Goal: Complete application form

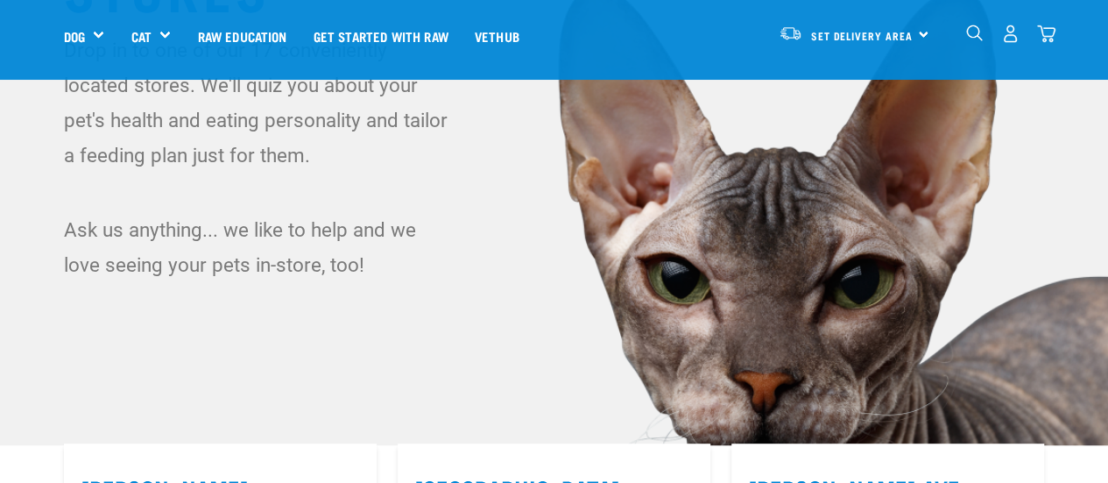
scroll to position [88, 0]
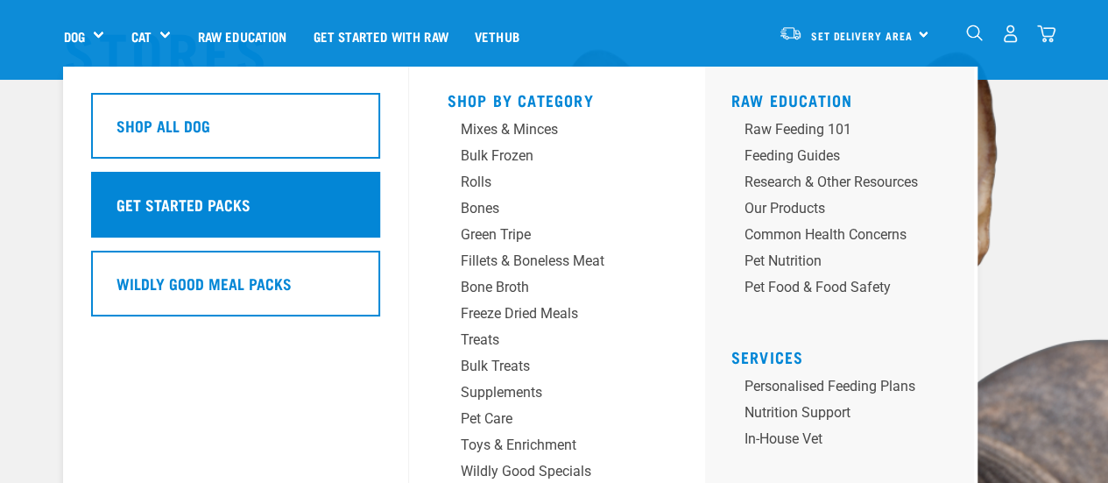
click at [250, 216] on div "Get Started Packs" at bounding box center [235, 205] width 289 height 66
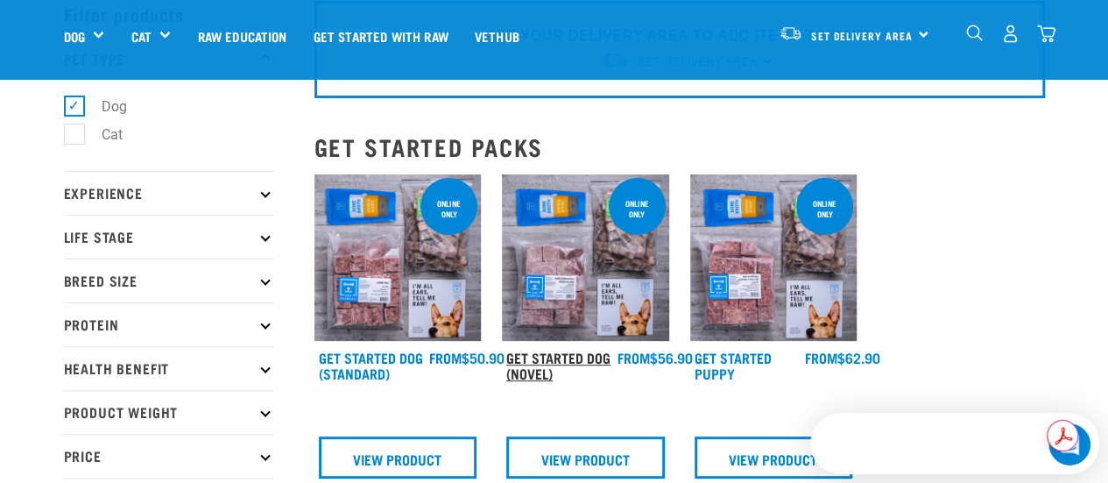
click at [583, 355] on link "Get Started Dog (Novel)" at bounding box center [558, 365] width 104 height 24
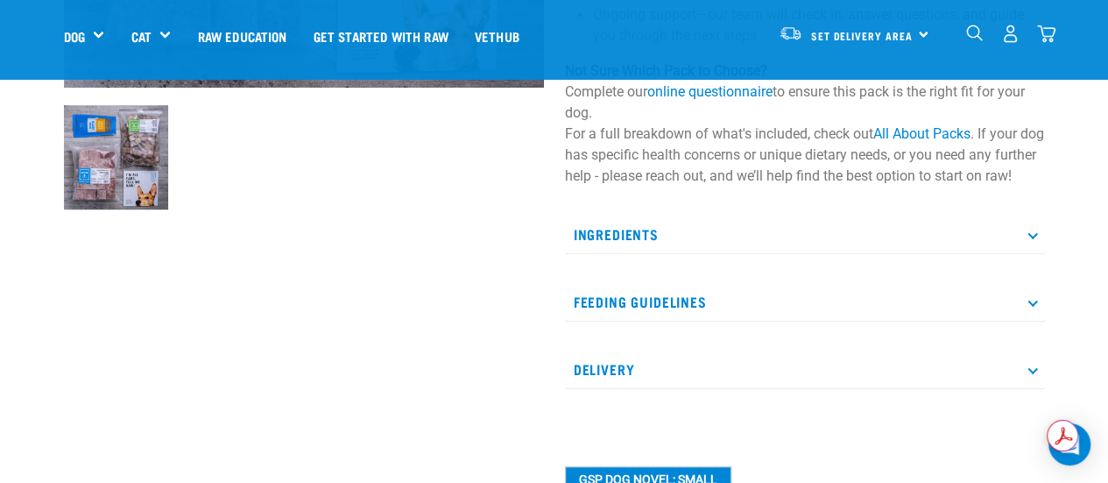
scroll to position [526, 0]
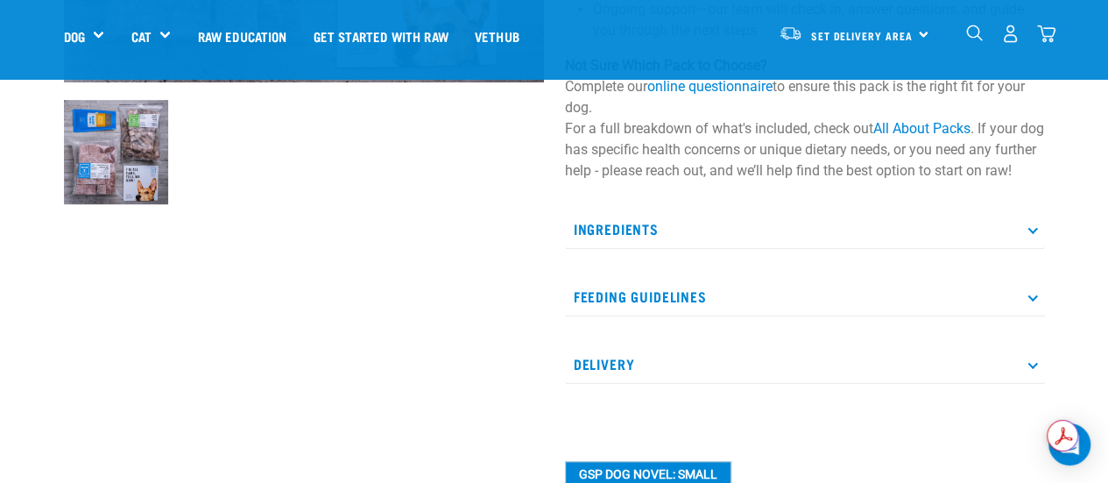
click at [782, 316] on p "Feeding Guidelines" at bounding box center [805, 296] width 480 height 39
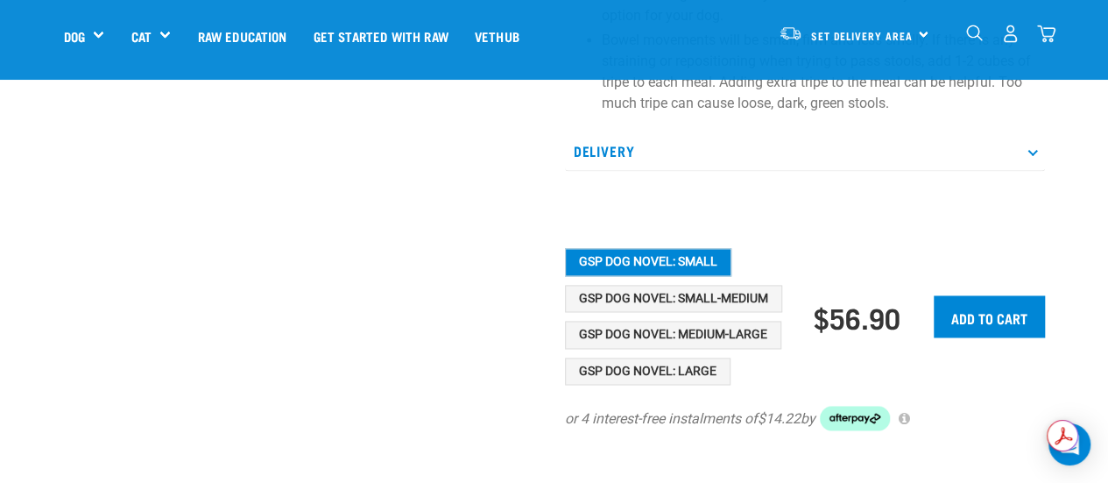
scroll to position [1402, 0]
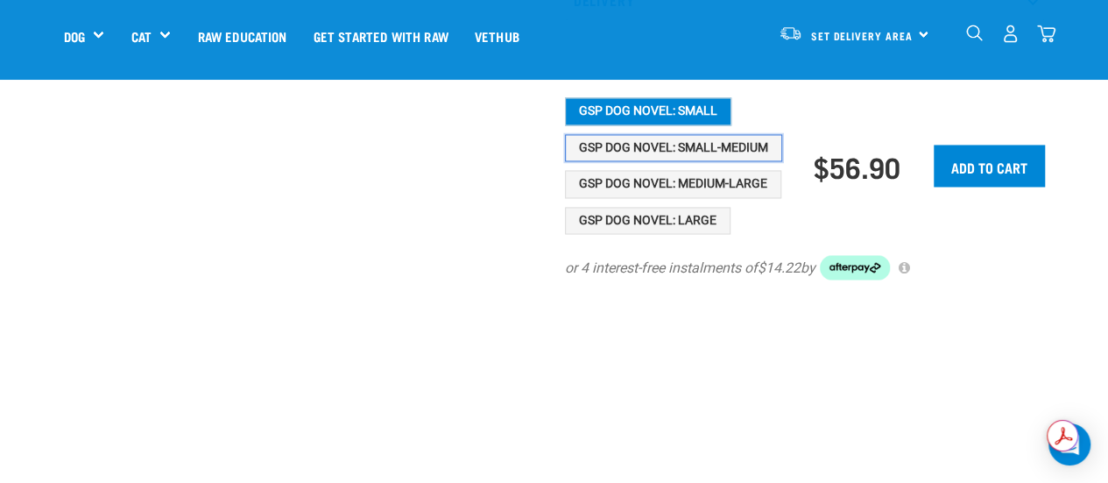
click at [704, 162] on button "GSP Dog Novel: Small-Medium" at bounding box center [673, 148] width 217 height 28
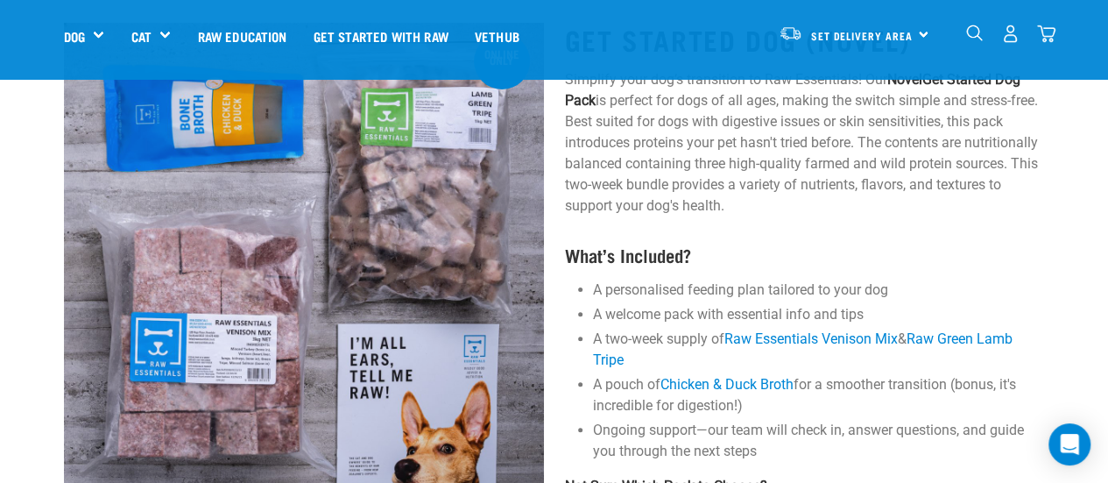
scroll to position [0, 0]
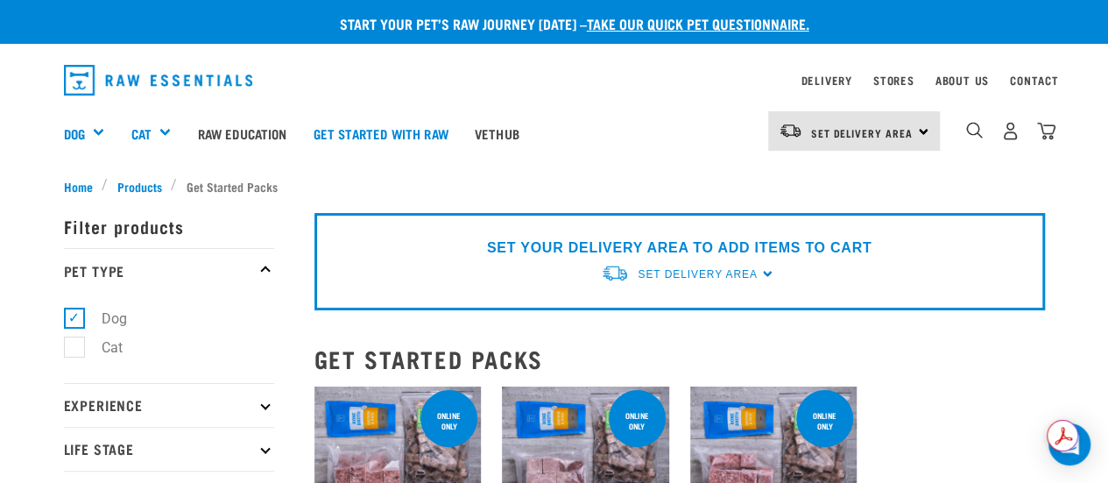
click at [661, 24] on link "take our quick pet questionnaire." at bounding box center [698, 23] width 223 height 8
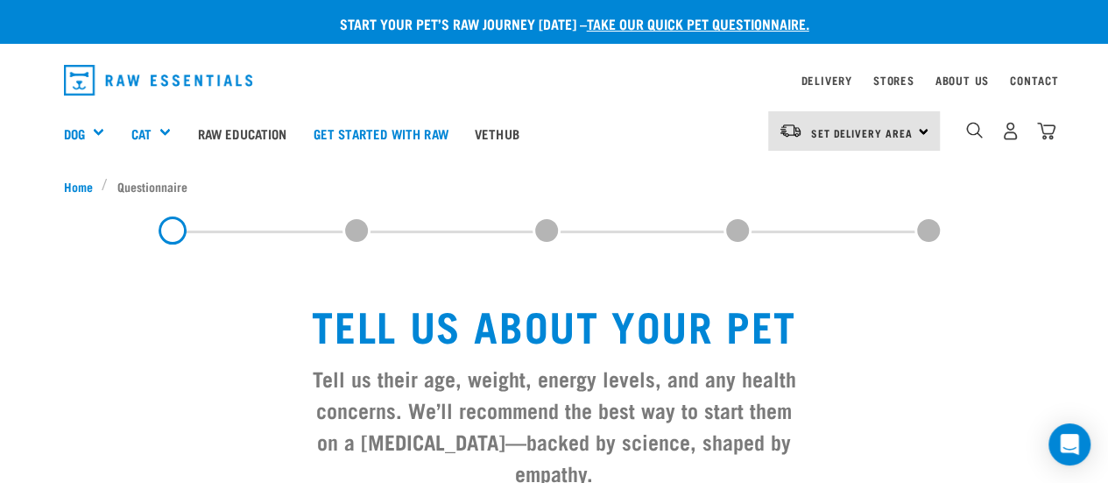
scroll to position [350, 0]
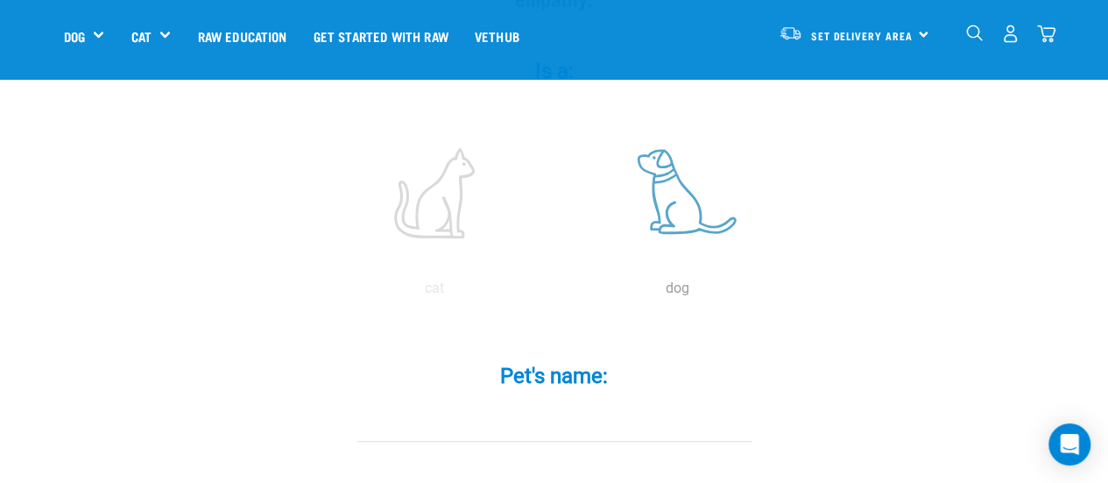
click at [680, 185] on label at bounding box center [678, 192] width 237 height 149
click at [556, 293] on input "radio" at bounding box center [556, 293] width 0 height 0
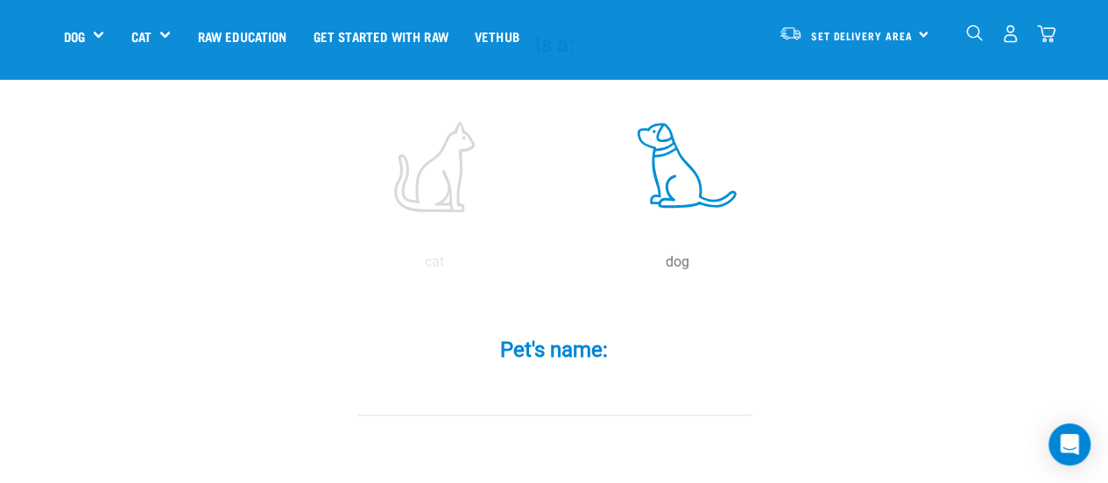
scroll to position [438, 0]
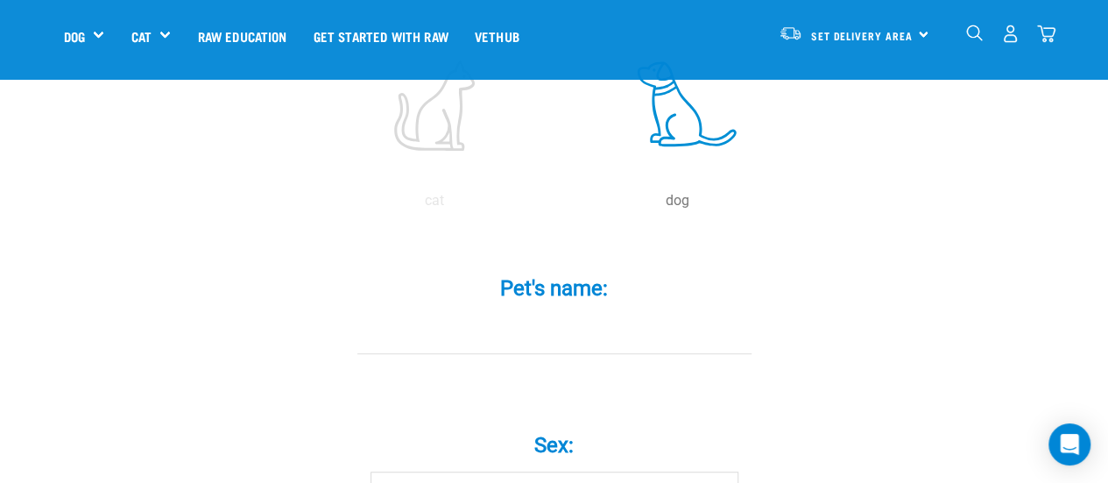
click at [554, 315] on input "Pet's name: *" at bounding box center [554, 334] width 394 height 39
type input "[PERSON_NAME]"
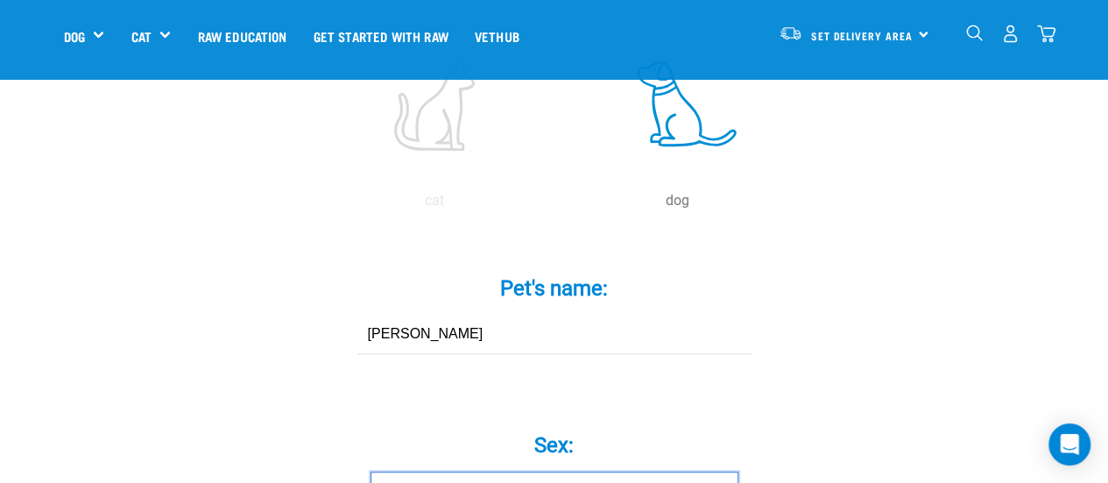
click at [579, 471] on select "Boy Girl" at bounding box center [555, 490] width 368 height 39
select select "girl"
click at [371, 471] on select "Boy Girl" at bounding box center [555, 490] width 368 height 39
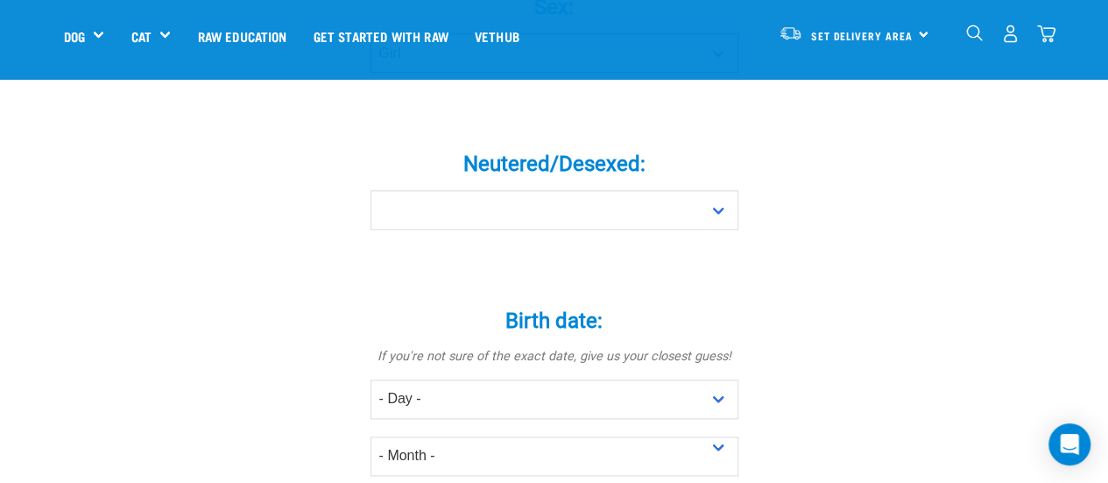
scroll to position [701, 0]
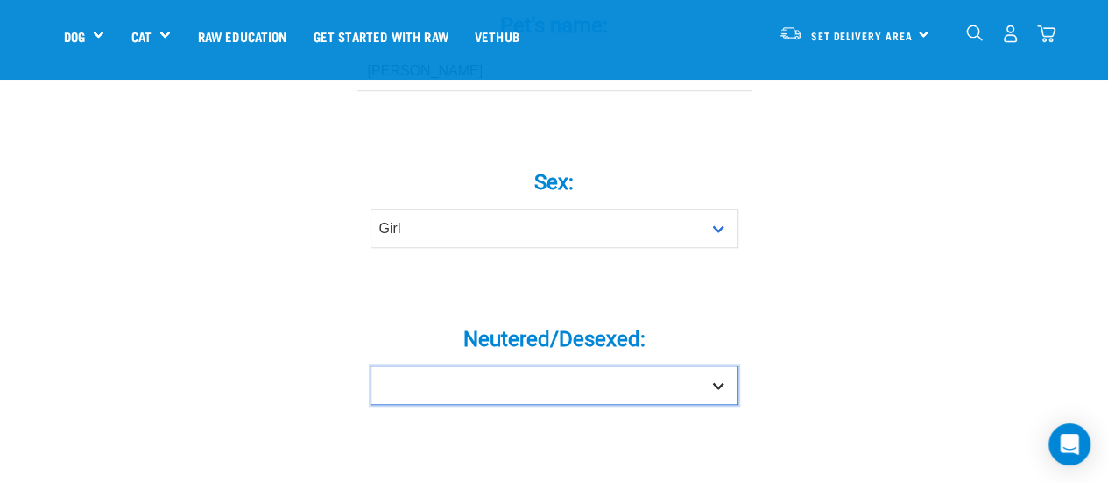
click at [608, 365] on select "Yes No" at bounding box center [555, 384] width 368 height 39
select select "yes"
click at [371, 365] on select "Yes No" at bounding box center [555, 384] width 368 height 39
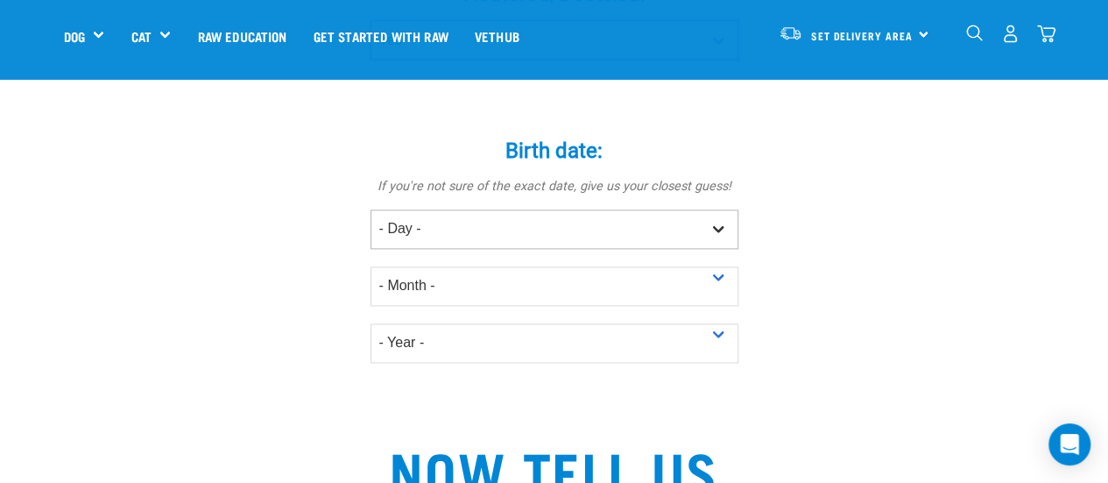
scroll to position [1051, 0]
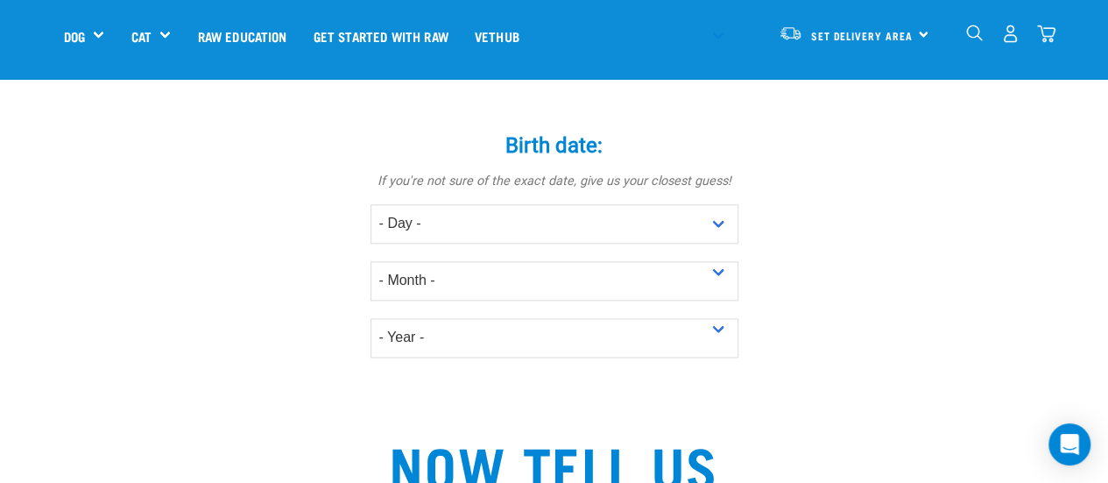
click at [469, 171] on div "Birth date: * If you're not sure of the exact date, give us your closest guess!…" at bounding box center [555, 233] width 526 height 249
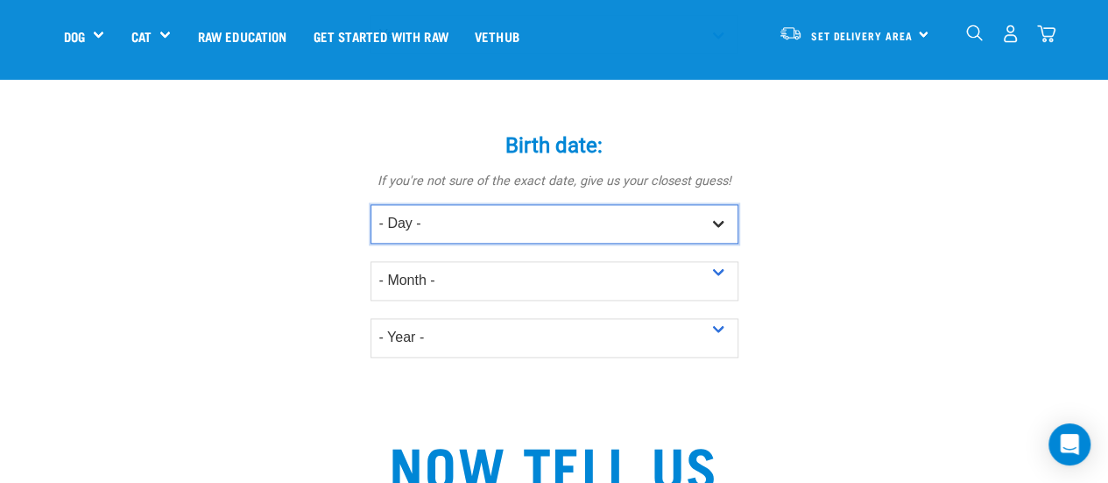
click at [469, 204] on select "- Day - 1 2 3 4 5 6 7 8 9 10 11 12 13 14 15 16 17 18 19 20 21 22 23 24 25 26 27" at bounding box center [555, 223] width 368 height 39
select select "8"
click at [371, 204] on select "- Day - 1 2 3 4 5 6 7 8 9 10 11 12 13 14 15 16 17 18 19 20 21 22 23 24 25 26 27" at bounding box center [555, 223] width 368 height 39
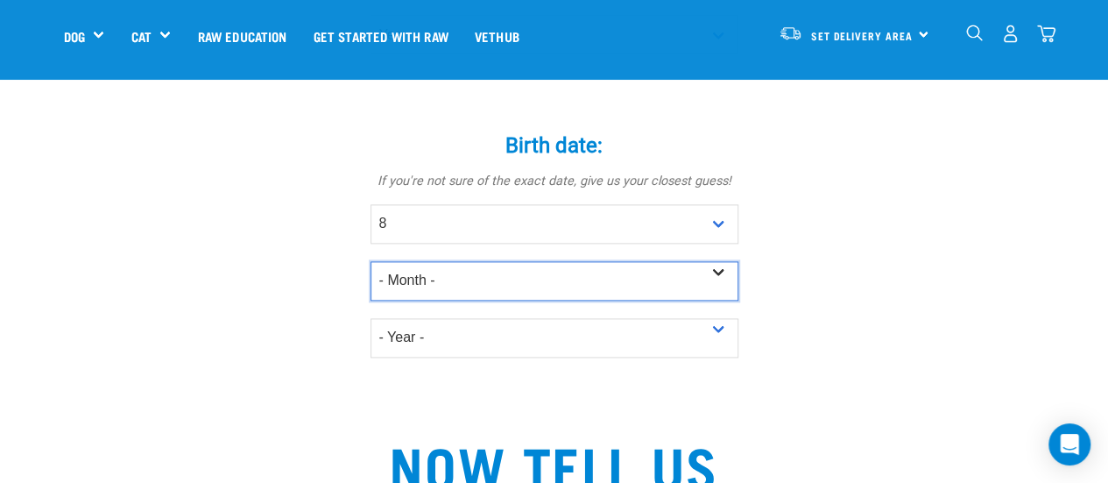
click at [450, 261] on select "- Month - January February March April May June July August September October N…" at bounding box center [555, 280] width 368 height 39
select select "October"
click at [371, 261] on select "- Month - January February March April May June July August September October N…" at bounding box center [555, 280] width 368 height 39
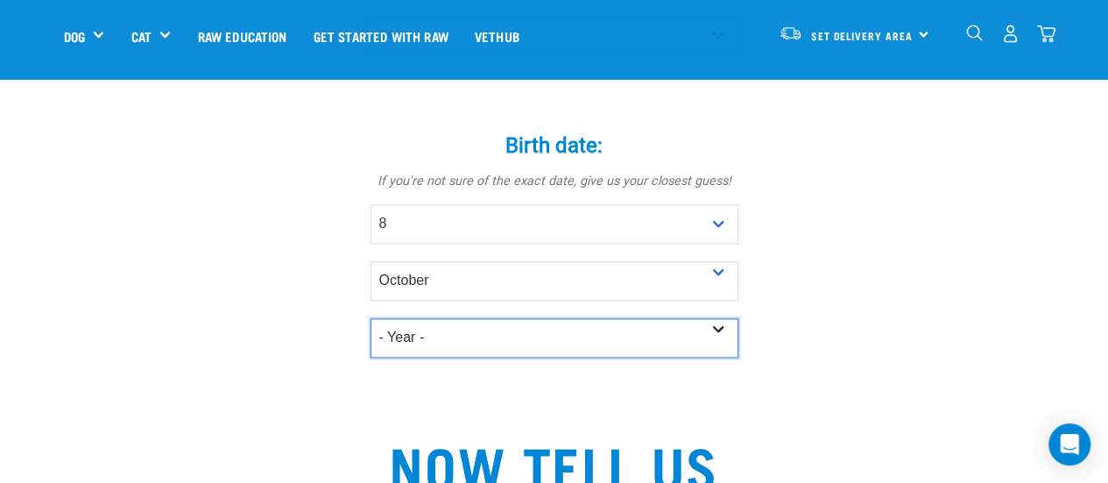
click at [451, 318] on select "- Year - 2025 2024 2023 2022 2021 2020 2019 2018 2017 2016 2015 2014 2013 2012" at bounding box center [555, 337] width 368 height 39
select select "2012"
click at [371, 318] on select "- Year - 2025 2024 2023 2022 2021 2020 2019 2018 2017 2016 2015 2014 2013 2012" at bounding box center [555, 337] width 368 height 39
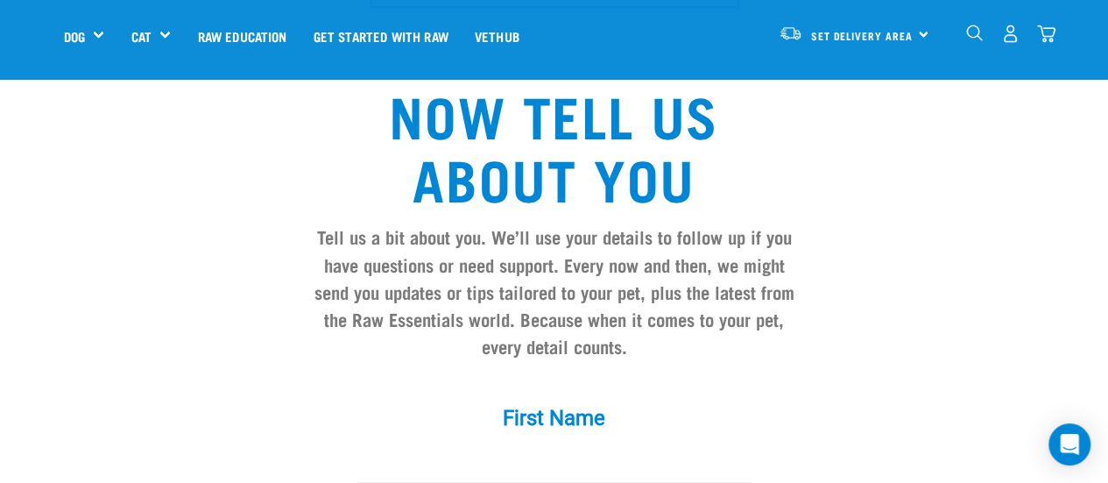
scroll to position [1577, 0]
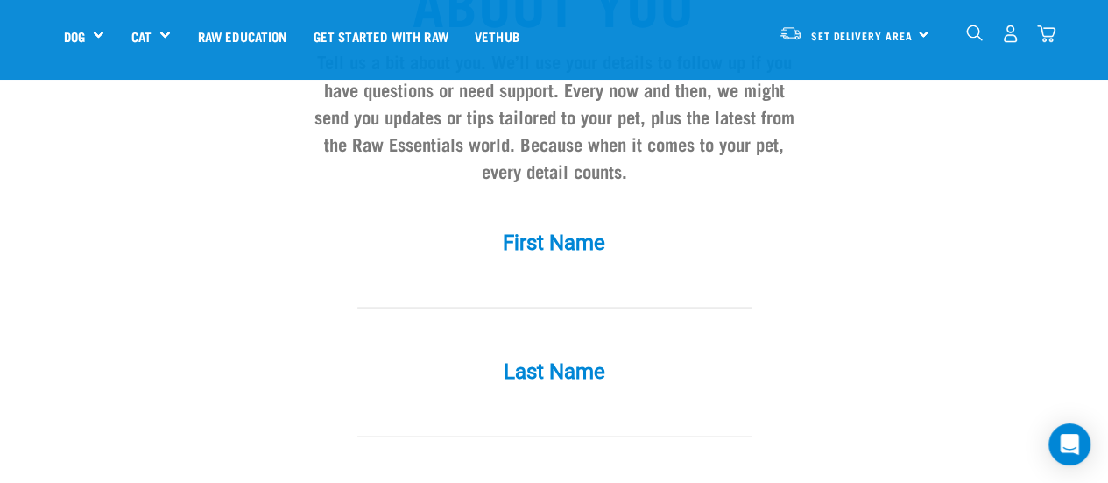
click at [455, 268] on input "First Name *" at bounding box center [554, 287] width 394 height 39
type input "Freya"
type input "Newton"
type input "[EMAIL_ADDRESS][DOMAIN_NAME]"
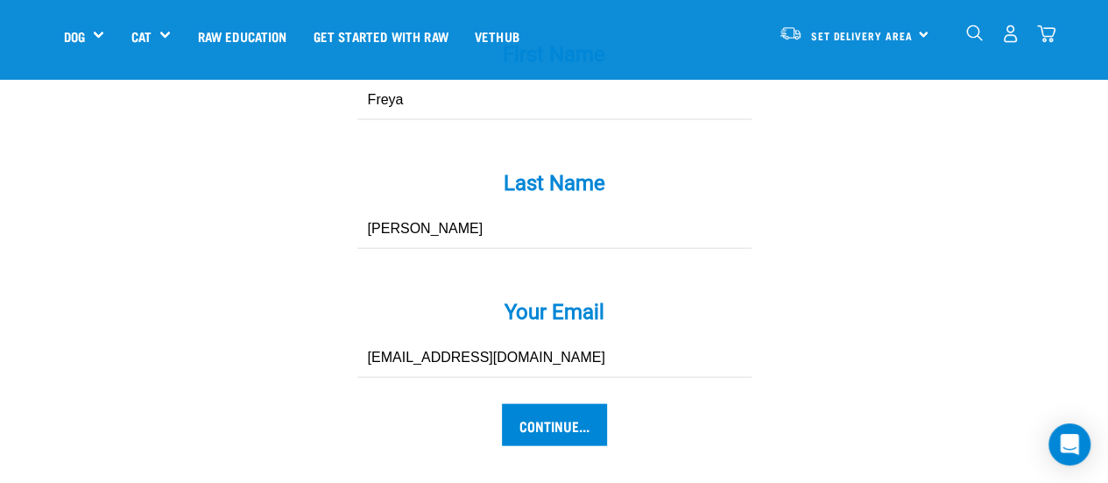
scroll to position [1840, 0]
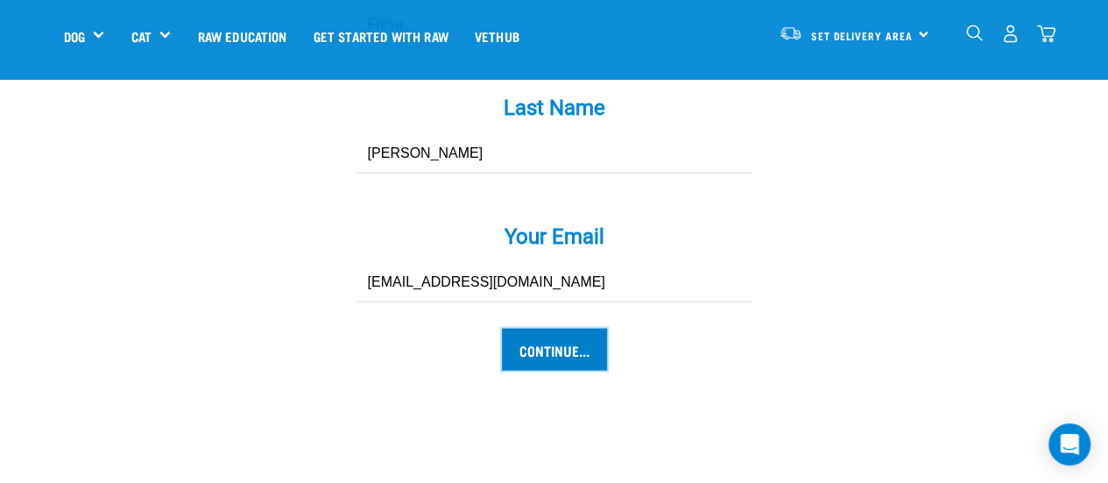
click at [577, 329] on input "Continue..." at bounding box center [554, 350] width 105 height 42
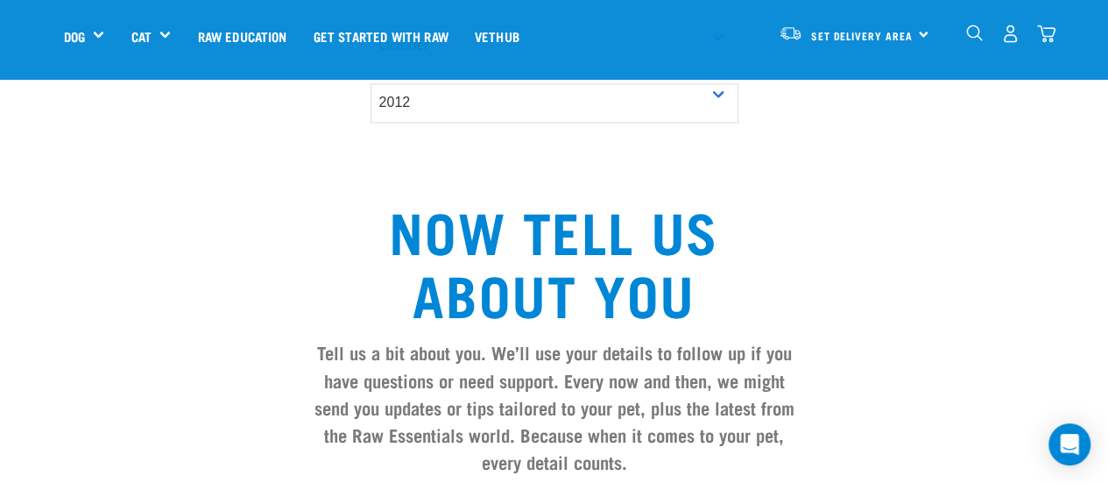
scroll to position [1314, 0]
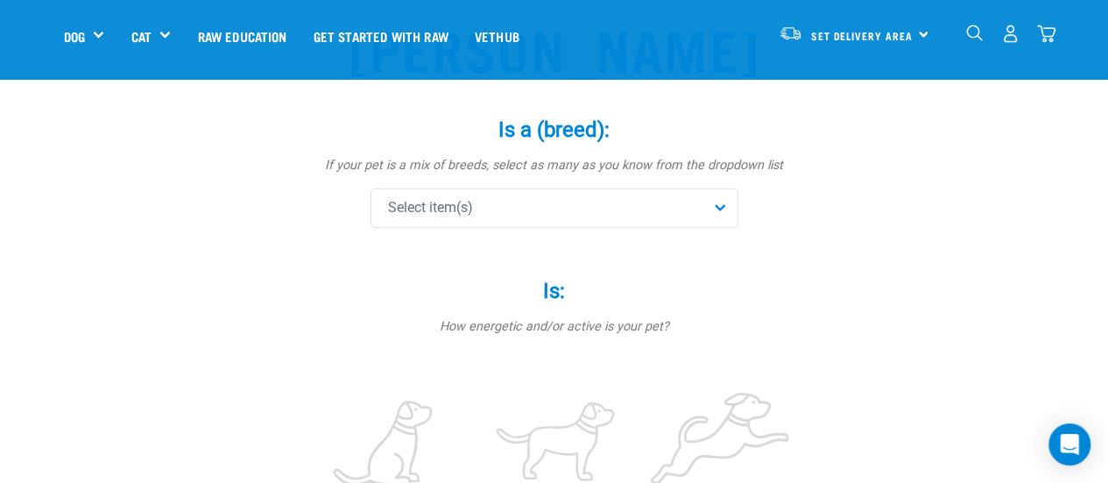
scroll to position [88, 0]
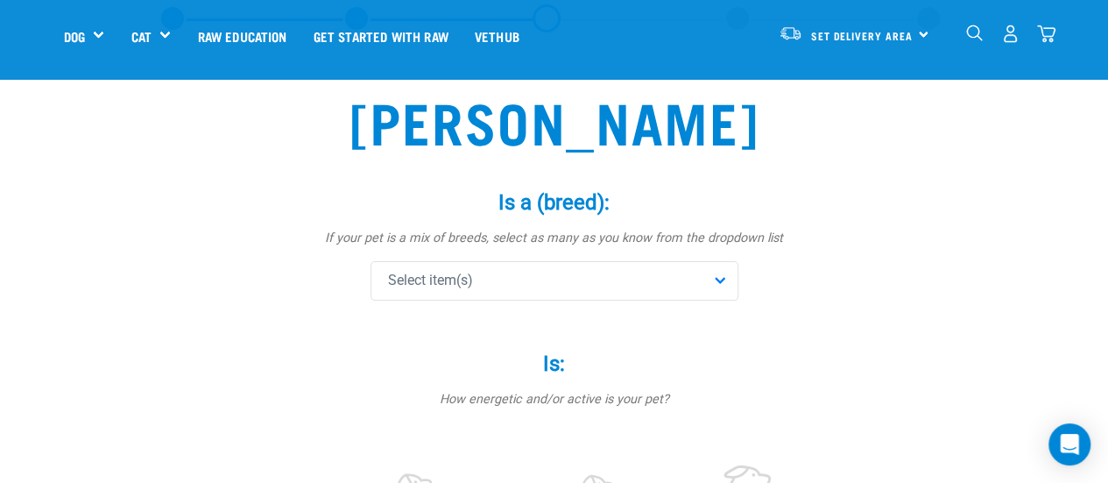
click at [527, 274] on div "Select item(s)" at bounding box center [555, 280] width 368 height 39
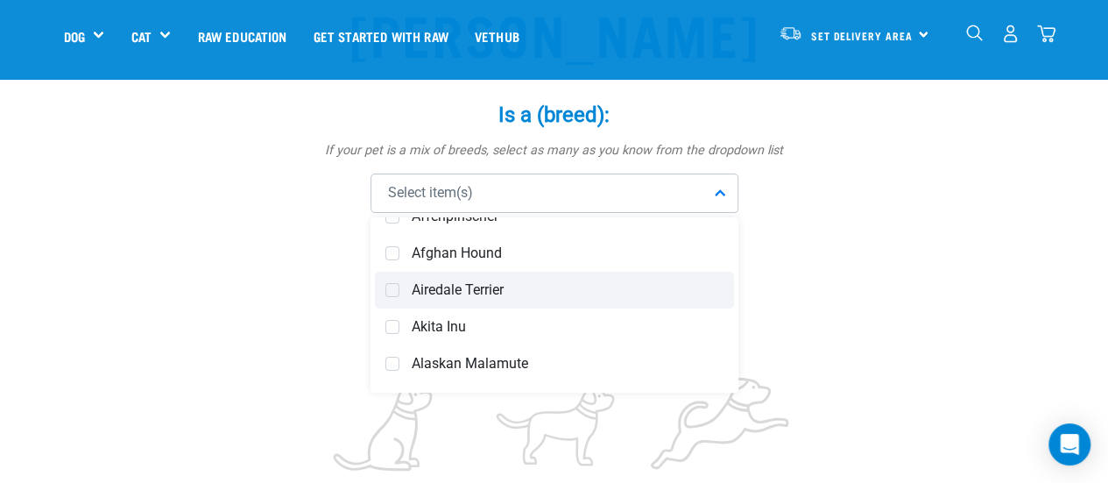
scroll to position [0, 0]
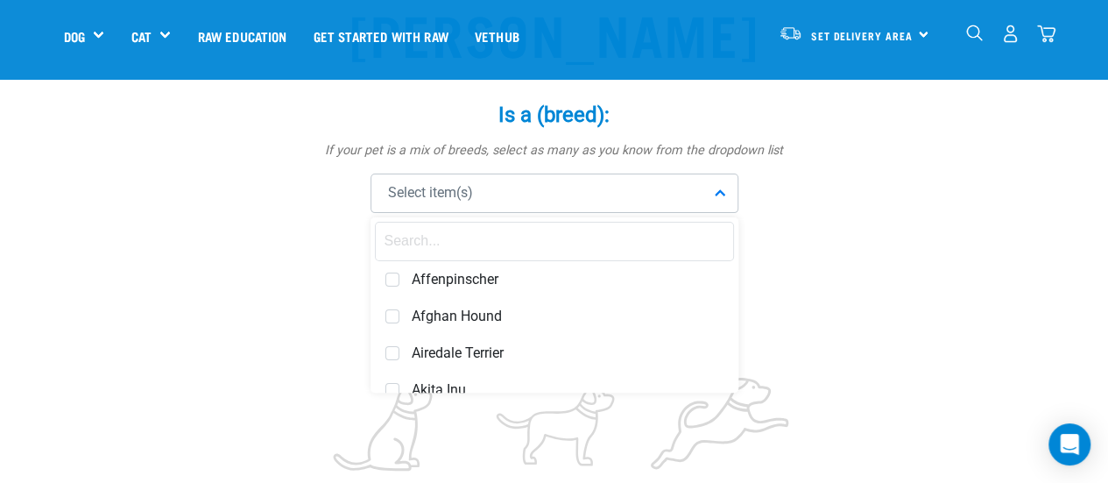
click at [456, 242] on input "text" at bounding box center [554, 241] width 359 height 39
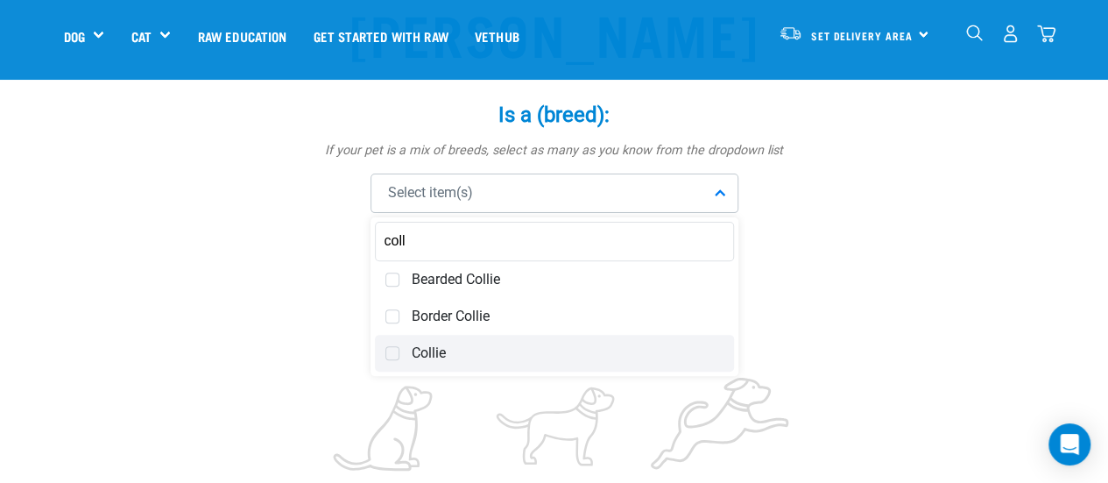
type input "coll"
click at [394, 350] on span at bounding box center [392, 353] width 14 height 14
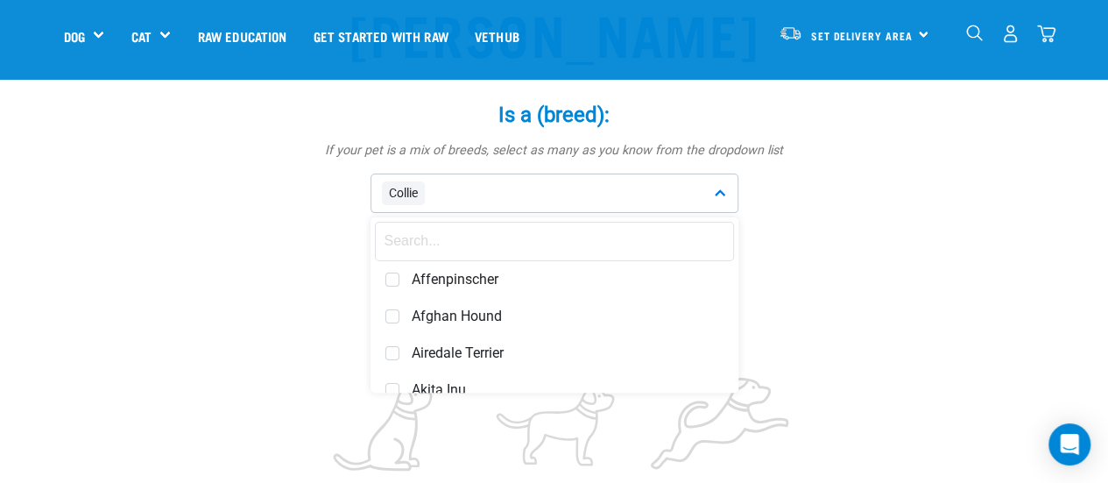
click at [449, 244] on input "text" at bounding box center [554, 241] width 359 height 39
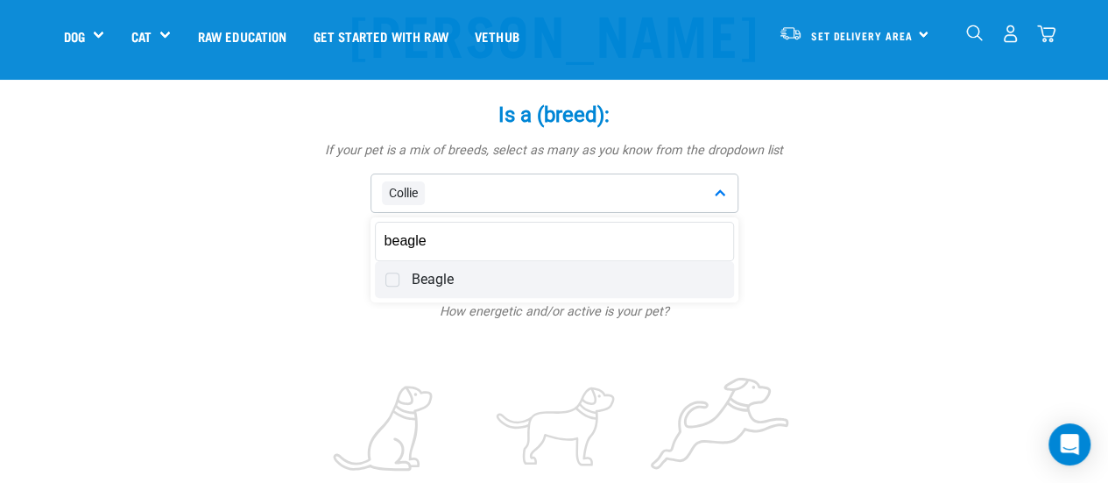
type input "beagle"
click at [391, 286] on span at bounding box center [392, 279] width 14 height 14
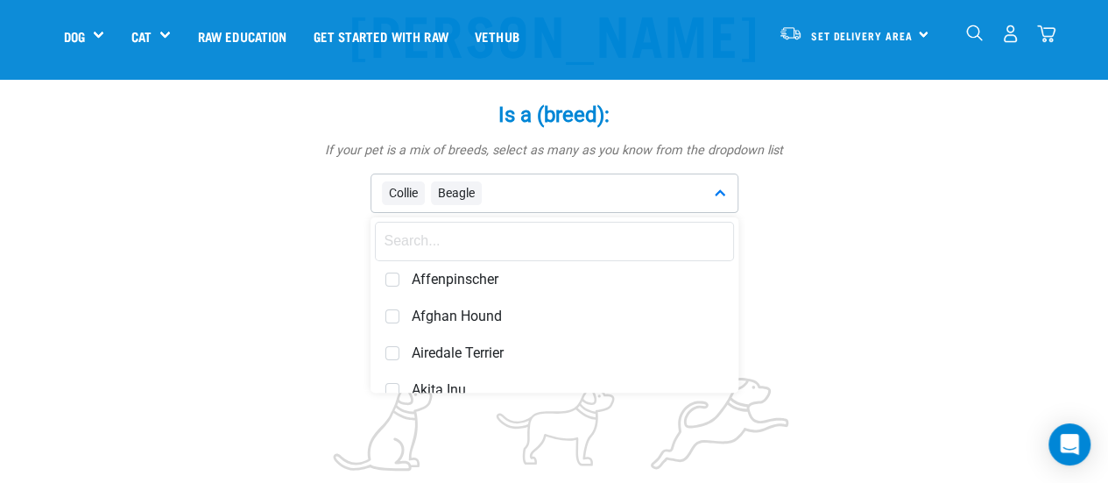
click at [459, 245] on input "text" at bounding box center [554, 241] width 359 height 39
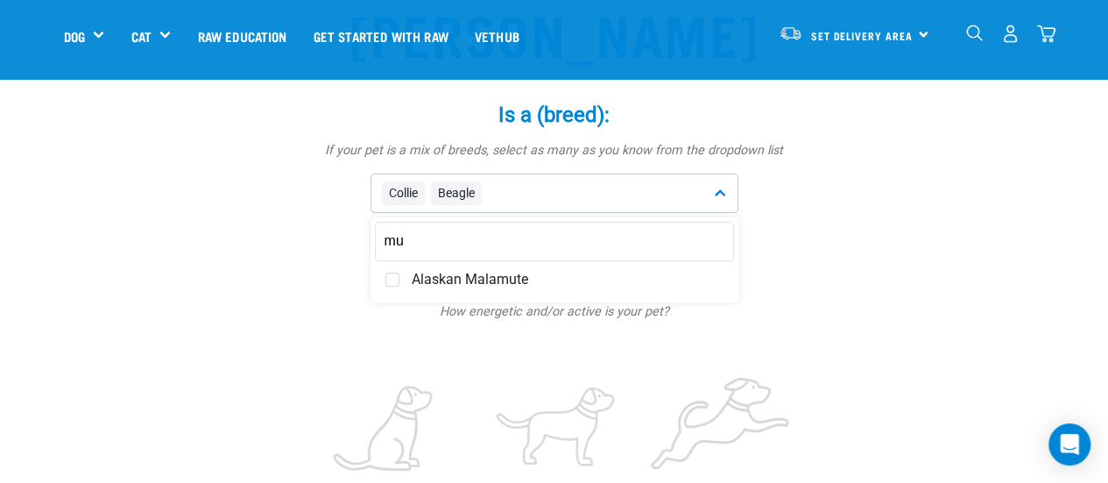
type input "m"
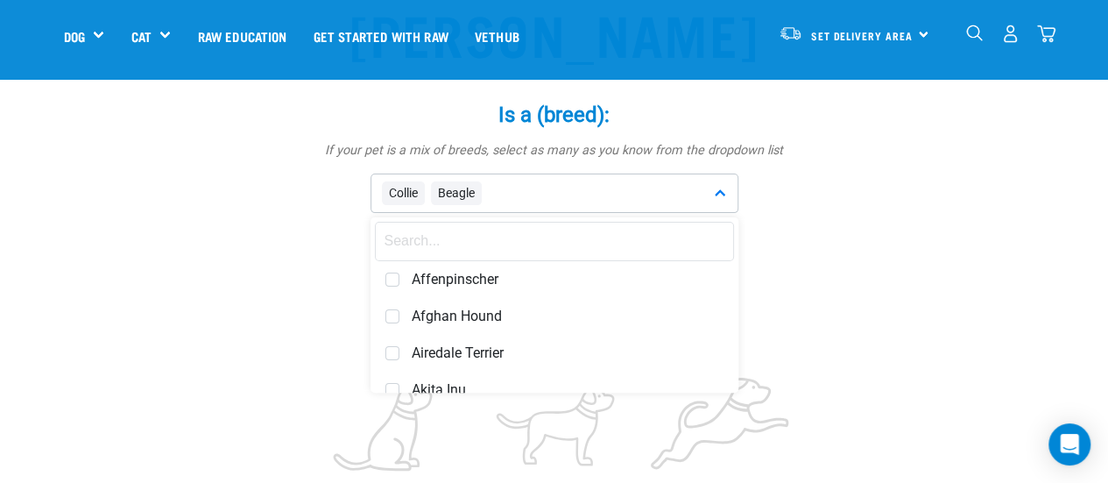
click at [300, 285] on label "Is: *" at bounding box center [555, 276] width 526 height 32
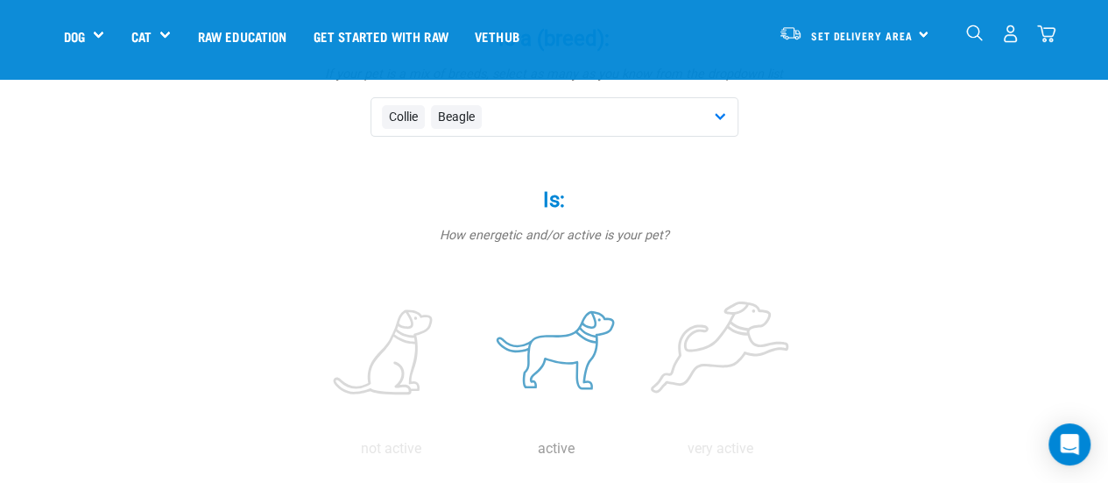
scroll to position [350, 0]
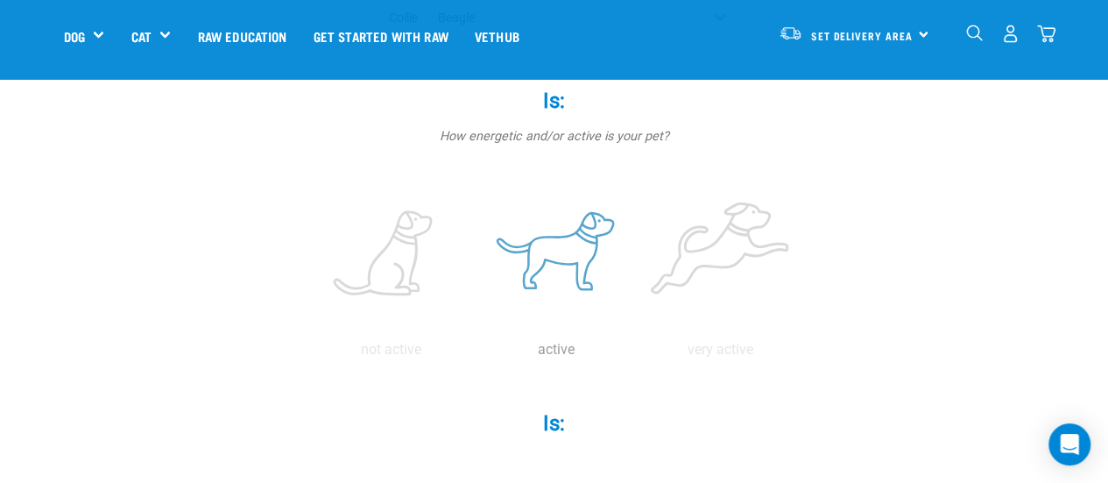
click at [536, 260] on label at bounding box center [556, 254] width 158 height 149
click at [474, 354] on input "radio" at bounding box center [474, 354] width 0 height 0
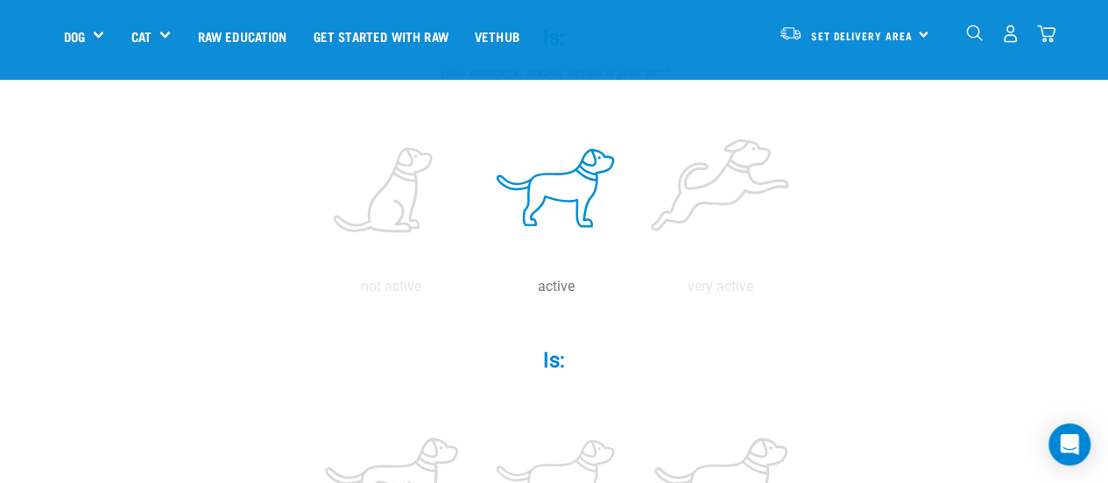
scroll to position [613, 0]
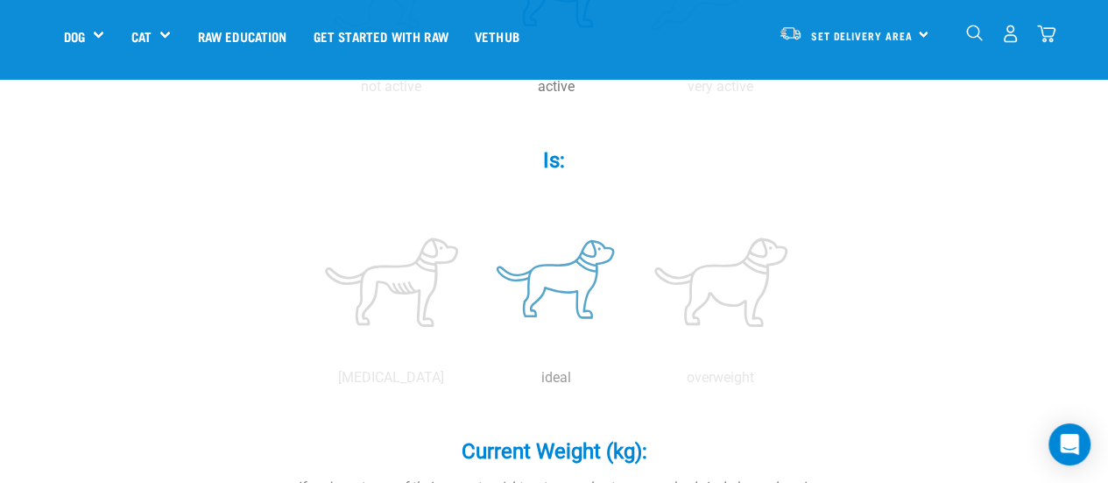
click at [540, 276] on label at bounding box center [556, 282] width 158 height 149
click at [474, 382] on input "radio" at bounding box center [474, 382] width 0 height 0
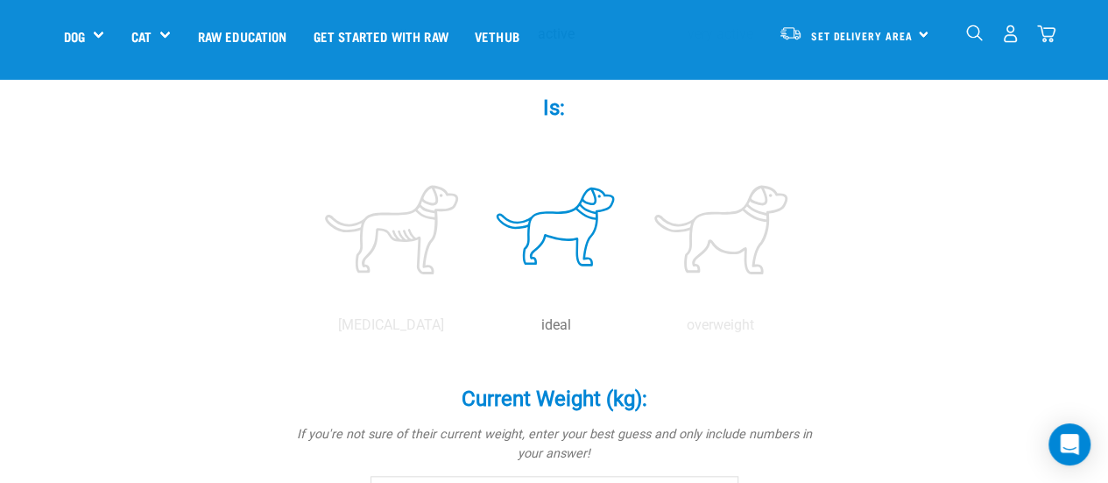
scroll to position [788, 0]
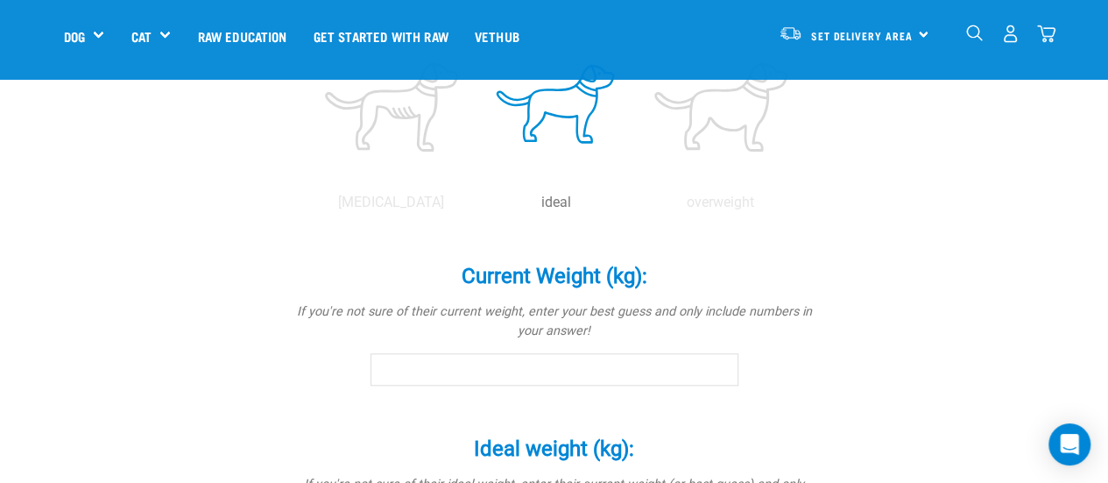
click at [543, 374] on input "Current Weight (kg): *" at bounding box center [555, 369] width 368 height 32
click at [724, 369] on input "21.1" at bounding box center [555, 369] width 368 height 32
click at [722, 379] on input "21.1" at bounding box center [555, 369] width 368 height 32
type input "21"
click at [720, 372] on input "21" at bounding box center [555, 369] width 368 height 32
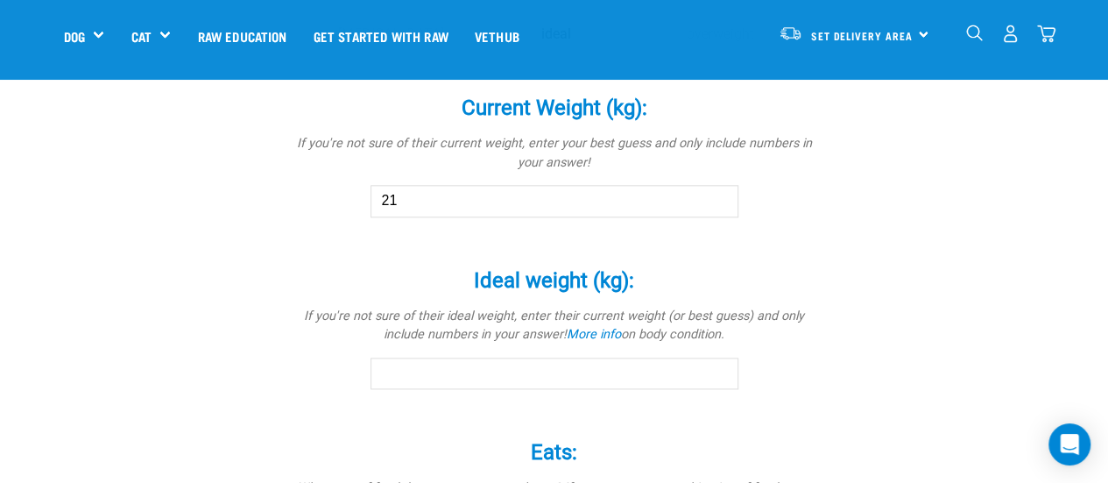
scroll to position [1051, 0]
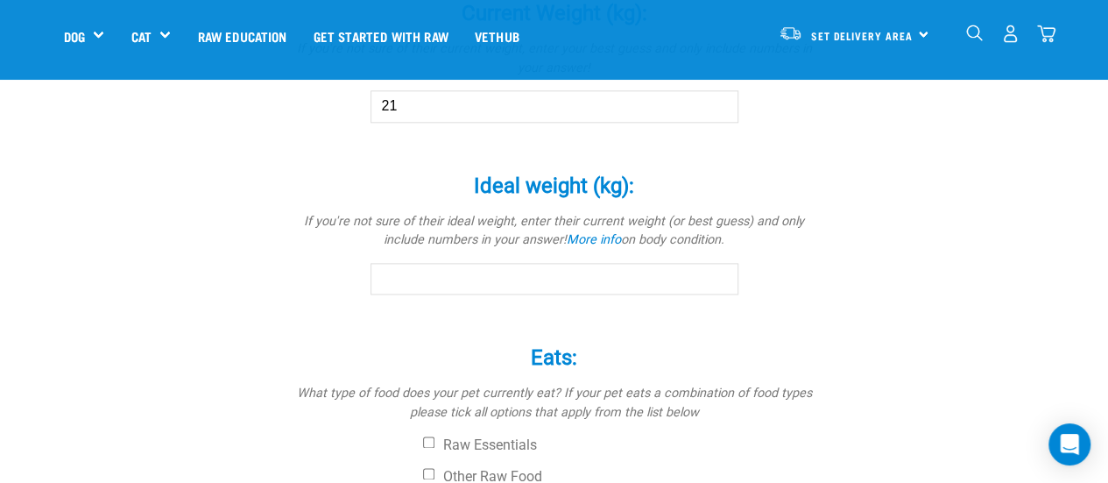
click at [491, 296] on div "Ideal weight (kg): * If you're not sure of their ideal weight, enter their curr…" at bounding box center [555, 235] width 526 height 173
click at [489, 288] on input "Ideal weight (kg): *" at bounding box center [555, 279] width 368 height 32
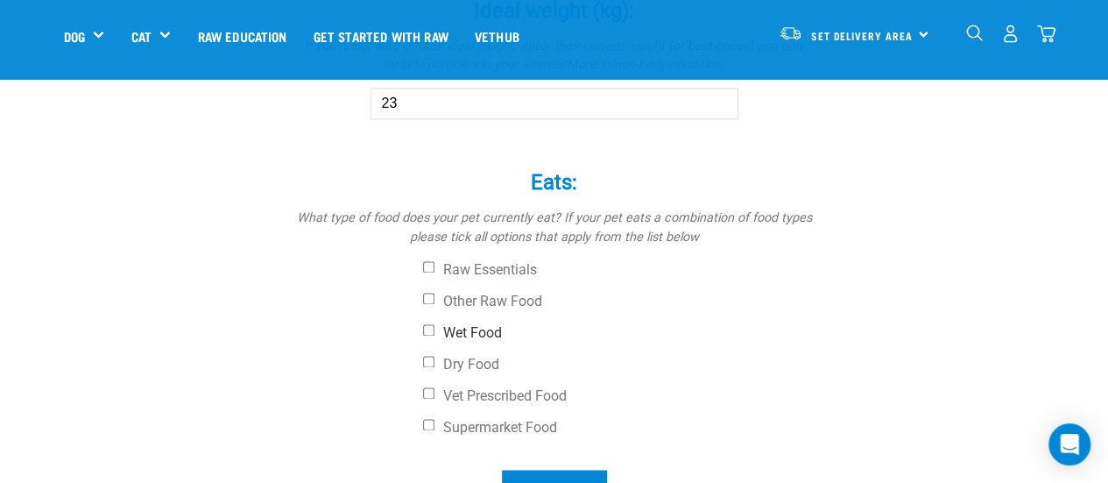
scroll to position [1314, 0]
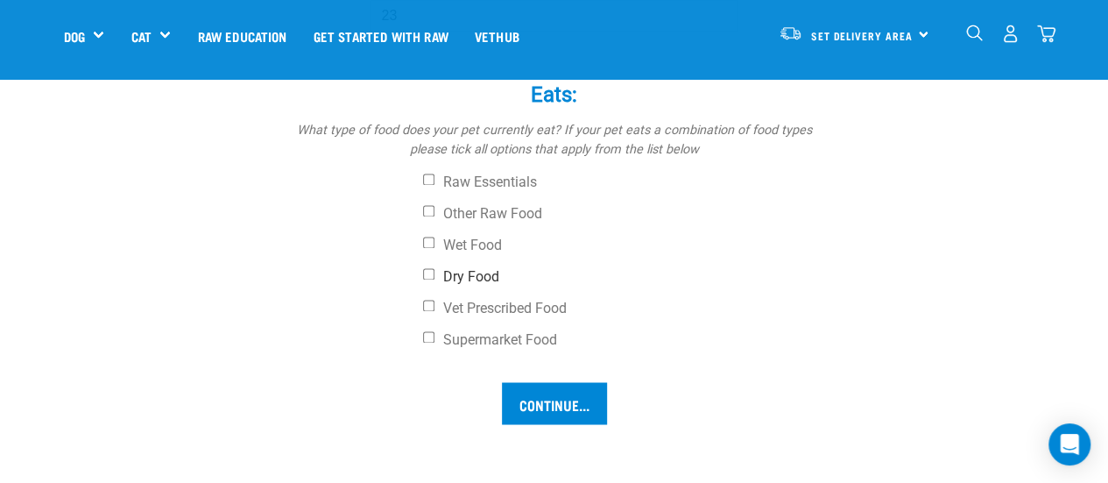
type input "23"
click at [428, 272] on input "Dry Food" at bounding box center [428, 273] width 11 height 11
checkbox input "true"
click at [561, 400] on input "Continue..." at bounding box center [554, 403] width 105 height 42
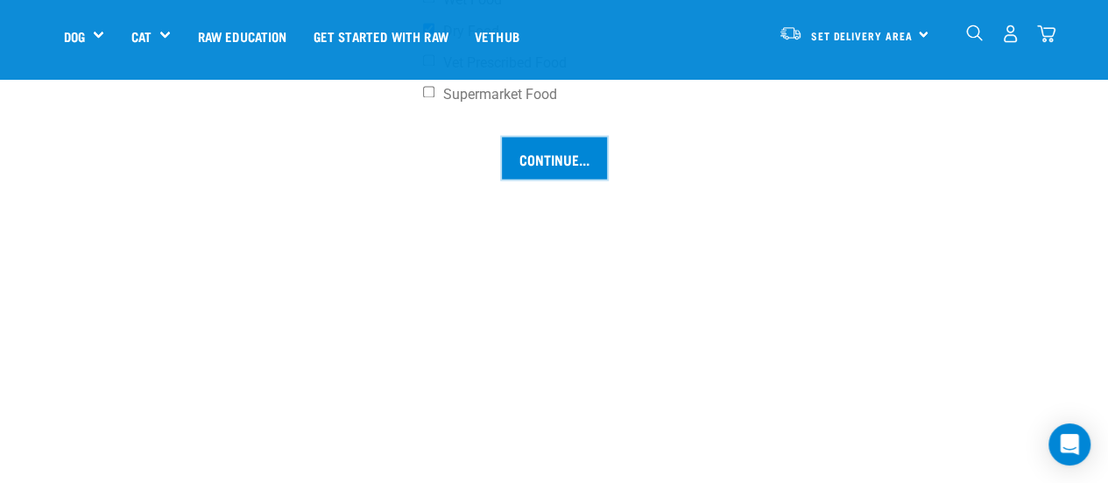
scroll to position [1577, 0]
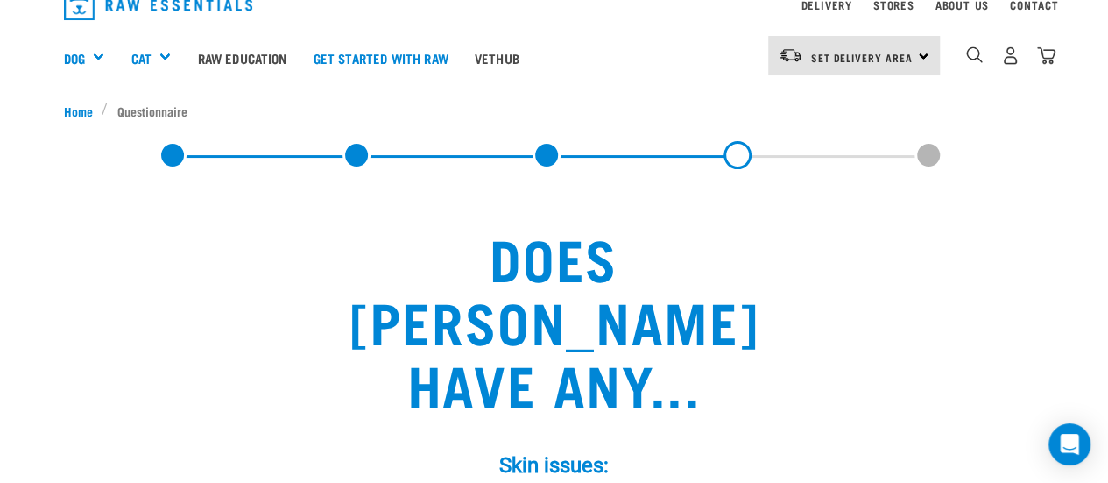
scroll to position [175, 0]
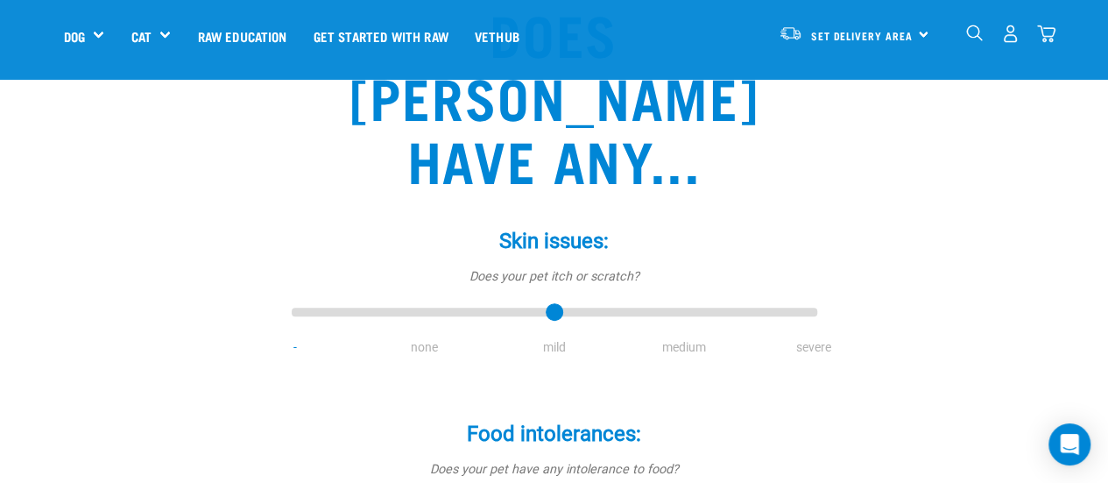
type input "2"
click at [551, 300] on input "range" at bounding box center [555, 312] width 526 height 25
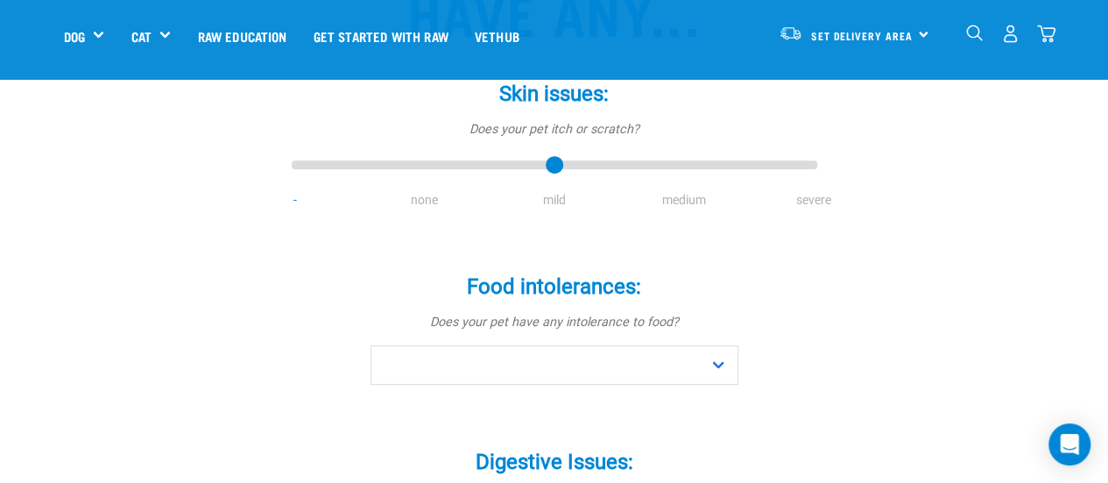
scroll to position [350, 0]
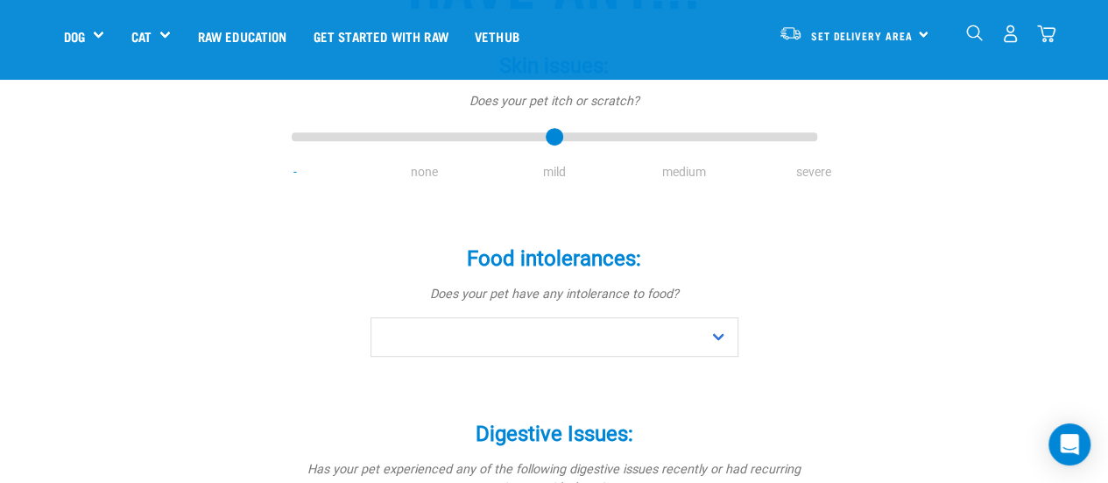
click at [690, 293] on div "Food intolerances: * Does your pet have any intolerance to food? No Yes" at bounding box center [555, 302] width 526 height 161
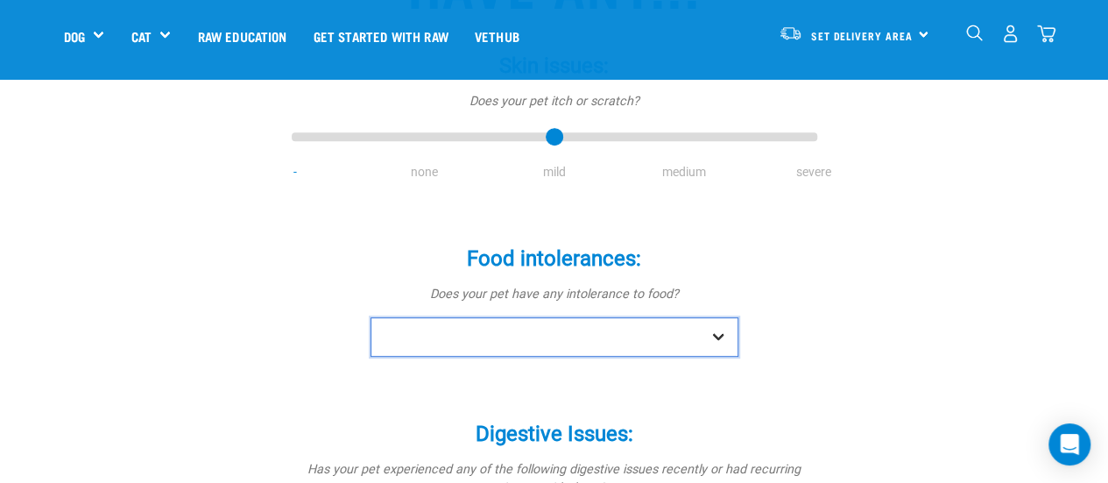
click at [693, 317] on select "No Yes" at bounding box center [555, 336] width 368 height 39
select select "no"
click at [371, 317] on select "No Yes" at bounding box center [555, 336] width 368 height 39
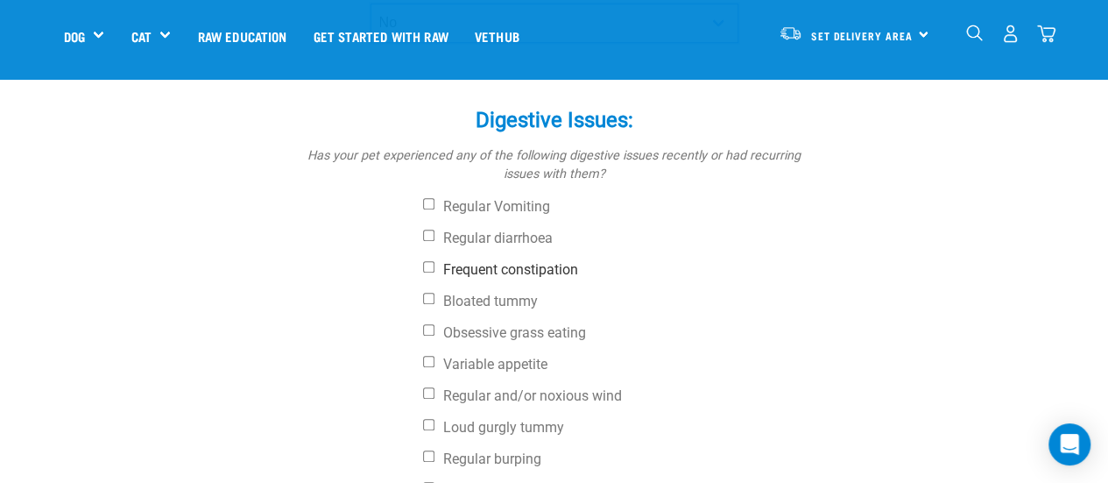
scroll to position [701, 0]
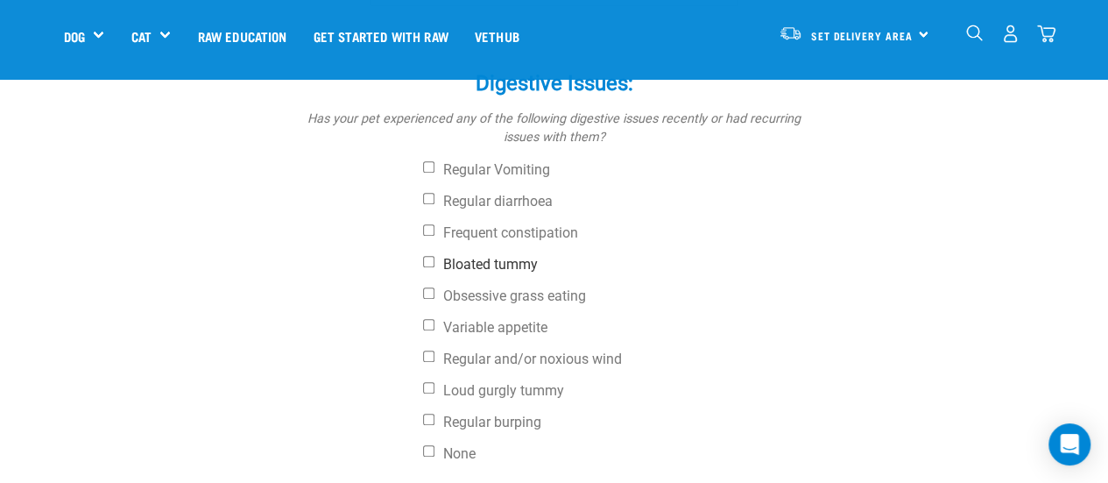
click at [431, 256] on input "Bloated tummy" at bounding box center [428, 261] width 11 height 11
checkbox input "true"
click at [435, 414] on label "Regular burping" at bounding box center [620, 423] width 394 height 18
click at [435, 414] on input "Regular burping" at bounding box center [428, 419] width 11 height 11
checkbox input "true"
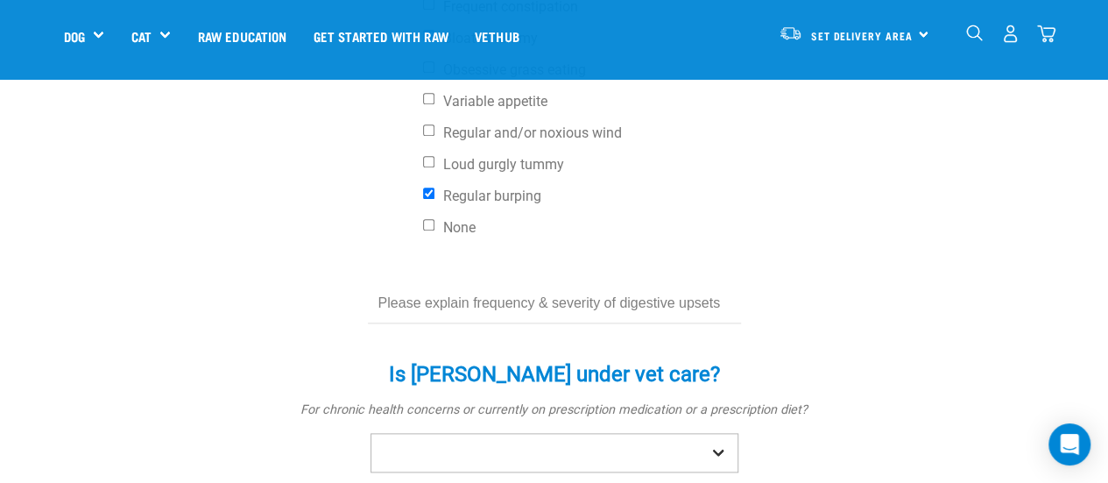
scroll to position [964, 0]
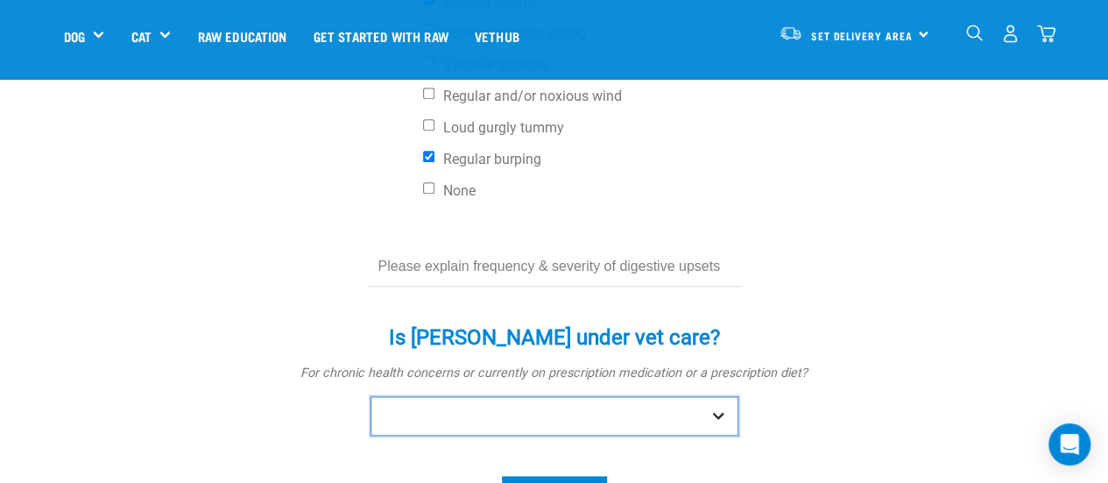
click at [715, 396] on select "No Yes" at bounding box center [555, 415] width 368 height 39
select select "yes"
click at [371, 396] on select "No Yes" at bounding box center [555, 415] width 368 height 39
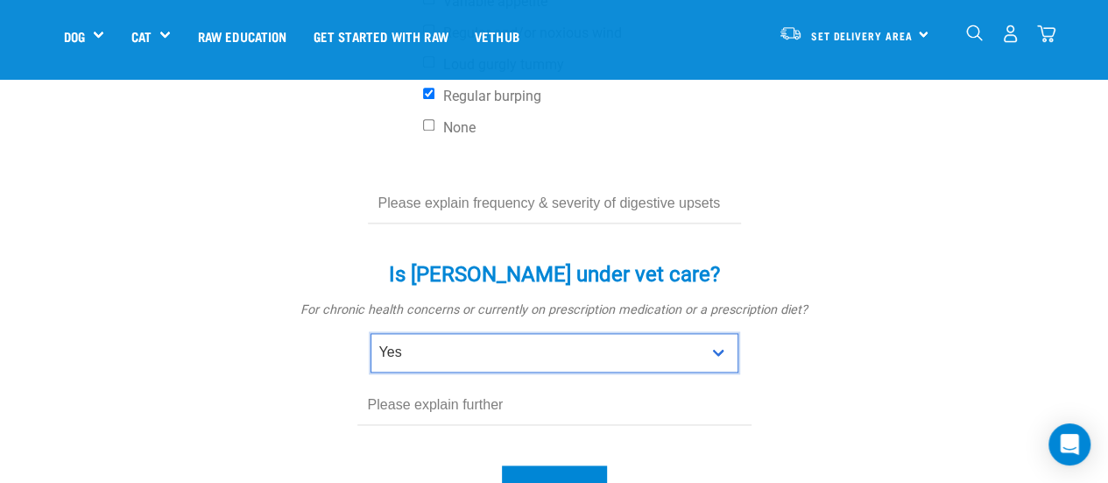
scroll to position [1139, 0]
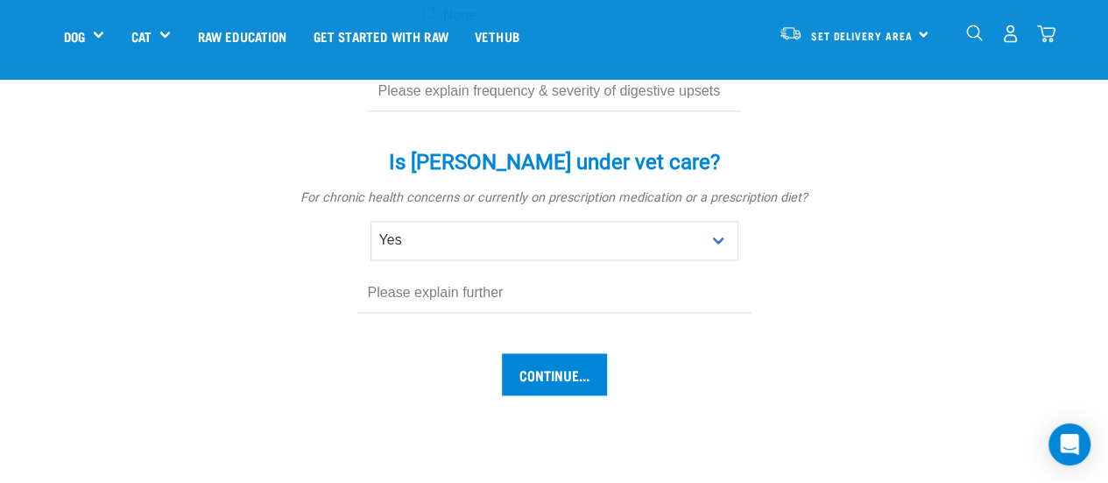
click at [479, 273] on input "text" at bounding box center [554, 292] width 394 height 39
type input "hypothyroidism"
click at [538, 353] on input "Continue..." at bounding box center [554, 374] width 105 height 42
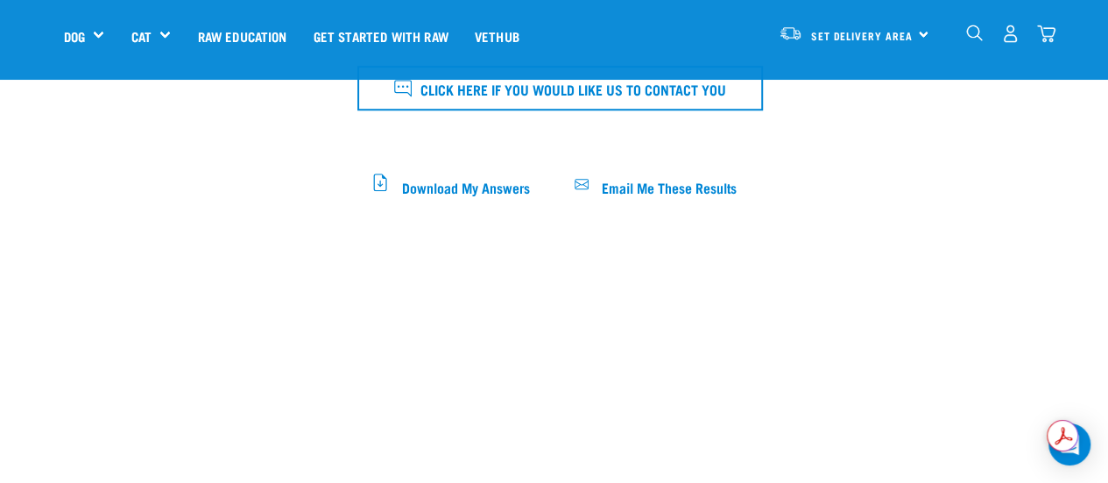
scroll to position [788, 0]
